Goal: Find specific page/section: Find specific page/section

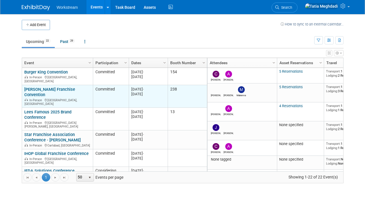
click at [36, 91] on link "[PERSON_NAME] Franchise Convention" at bounding box center [49, 92] width 51 height 10
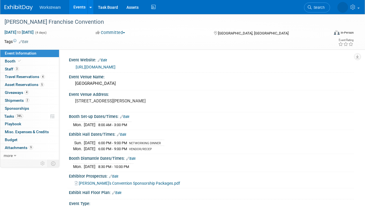
select select "Franchisor"
select select "Restaurant"
select select "No"
select select "Tatia Meghdadi"
click at [12, 100] on span "Shipments 2" at bounding box center [17, 100] width 25 height 5
